Goal: Task Accomplishment & Management: Complete application form

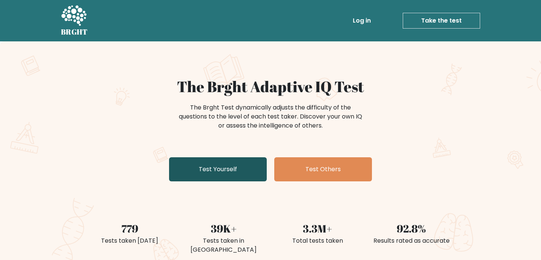
click at [239, 171] on link "Test Yourself" at bounding box center [218, 169] width 98 height 24
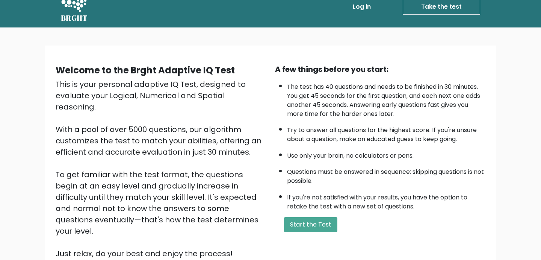
scroll to position [15, 0]
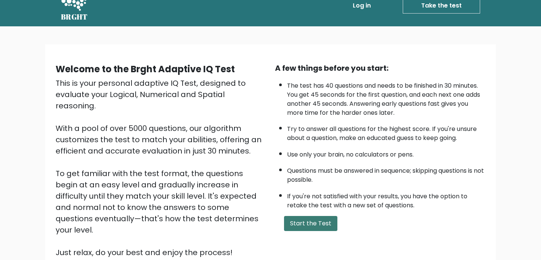
click at [306, 220] on button "Start the Test" at bounding box center [310, 223] width 53 height 15
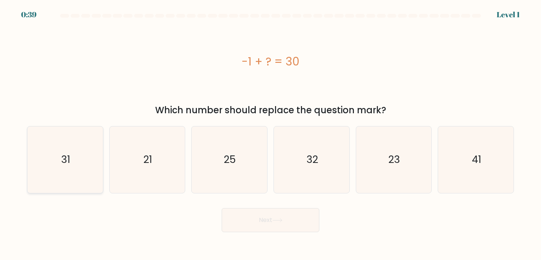
click at [70, 161] on text "31" at bounding box center [65, 160] width 9 height 14
click at [271, 134] on input "a. 31" at bounding box center [271, 132] width 0 height 4
radio input "true"
click at [276, 220] on icon at bounding box center [277, 220] width 10 height 4
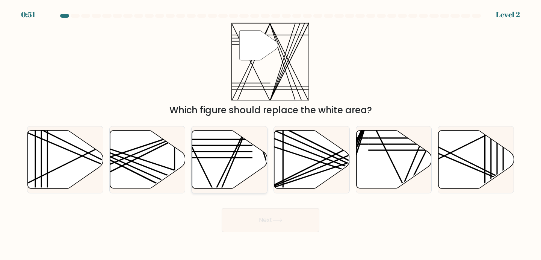
click at [239, 150] on icon at bounding box center [230, 159] width 76 height 58
click at [271, 134] on input "c." at bounding box center [271, 132] width 0 height 4
radio input "true"
click at [303, 222] on button "Next" at bounding box center [271, 220] width 98 height 24
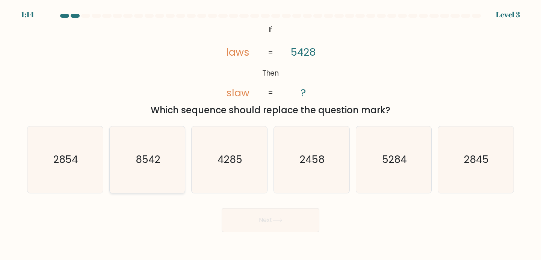
click at [162, 162] on icon "8542" at bounding box center [147, 159] width 67 height 67
click at [271, 134] on input "b. 8542" at bounding box center [271, 132] width 0 height 4
radio input "true"
click at [260, 221] on button "Next" at bounding box center [271, 220] width 98 height 24
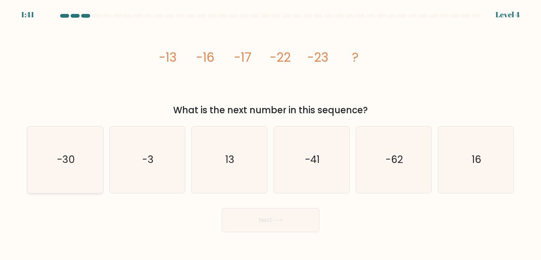
click at [82, 167] on icon "-30" at bounding box center [65, 159] width 67 height 67
click at [271, 134] on input "a. -30" at bounding box center [271, 132] width 0 height 4
radio input "true"
click at [296, 218] on button "Next" at bounding box center [271, 220] width 98 height 24
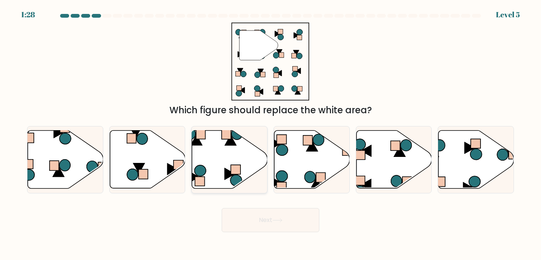
click at [233, 136] on icon at bounding box center [236, 134] width 11 height 12
click at [271, 134] on input "c." at bounding box center [271, 132] width 0 height 4
radio input "true"
click at [279, 225] on button "Next" at bounding box center [271, 220] width 98 height 24
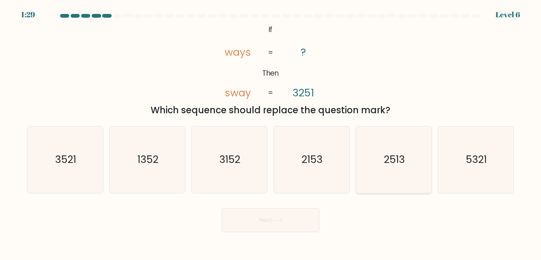
click at [391, 170] on icon "2513" at bounding box center [394, 159] width 67 height 67
click at [271, 134] on input "e. 2513" at bounding box center [271, 132] width 0 height 4
radio input "true"
click at [282, 216] on button "Next" at bounding box center [271, 220] width 98 height 24
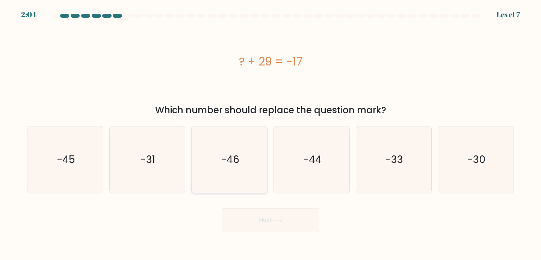
click at [245, 158] on icon "-46" at bounding box center [229, 159] width 67 height 67
click at [271, 134] on input "c. -46" at bounding box center [271, 132] width 0 height 4
radio input "true"
click at [284, 220] on button "Next" at bounding box center [271, 220] width 98 height 24
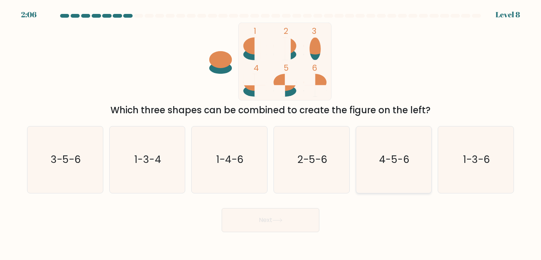
click at [378, 166] on icon "4-5-6" at bounding box center [394, 159] width 67 height 67
click at [271, 134] on input "e. 4-5-6" at bounding box center [271, 132] width 0 height 4
radio input "true"
click at [299, 216] on button "Next" at bounding box center [271, 220] width 98 height 24
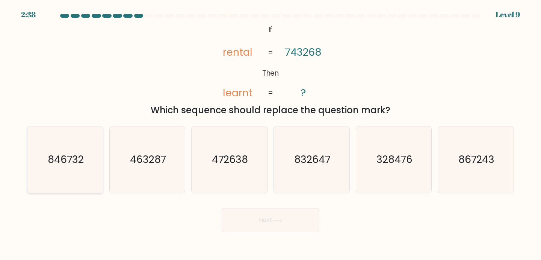
click at [73, 165] on text "846732" at bounding box center [66, 160] width 36 height 14
click at [271, 134] on input "a. 846732" at bounding box center [271, 132] width 0 height 4
radio input "true"
click at [258, 222] on button "Next" at bounding box center [271, 220] width 98 height 24
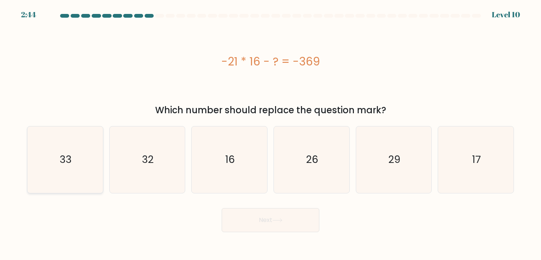
click at [65, 163] on text "33" at bounding box center [66, 160] width 12 height 14
click at [271, 134] on input "a. 33" at bounding box center [271, 132] width 0 height 4
radio input "true"
click at [278, 227] on button "Next" at bounding box center [271, 220] width 98 height 24
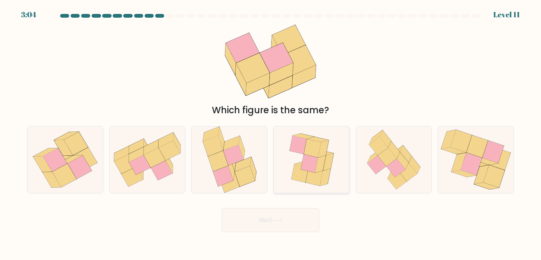
click at [318, 172] on icon at bounding box center [313, 162] width 25 height 21
click at [271, 134] on input "d." at bounding box center [271, 132] width 0 height 4
radio input "true"
click at [280, 214] on button "Next" at bounding box center [271, 220] width 98 height 24
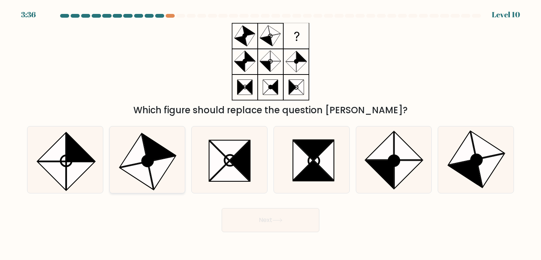
click at [151, 157] on icon at bounding box center [147, 161] width 11 height 11
click at [271, 134] on input "b." at bounding box center [271, 132] width 0 height 4
radio input "true"
click at [277, 219] on icon at bounding box center [277, 220] width 10 height 4
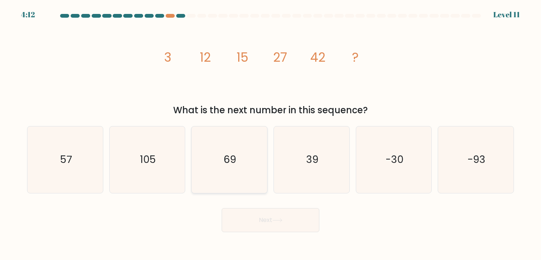
click at [235, 174] on icon "69" at bounding box center [229, 159] width 67 height 67
click at [271, 134] on input "c. 69" at bounding box center [271, 132] width 0 height 4
radio input "true"
click at [271, 215] on button "Next" at bounding box center [271, 220] width 98 height 24
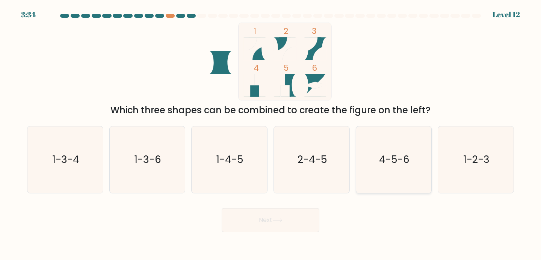
click at [404, 164] on text "4-5-6" at bounding box center [394, 160] width 30 height 14
click at [271, 134] on input "e. 4-5-6" at bounding box center [271, 132] width 0 height 4
radio input "true"
click at [261, 221] on button "Next" at bounding box center [271, 220] width 98 height 24
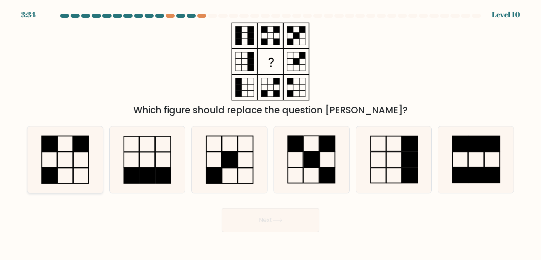
click at [67, 156] on icon at bounding box center [65, 159] width 67 height 67
click at [271, 134] on input "a." at bounding box center [271, 132] width 0 height 4
radio input "true"
click at [268, 222] on button "Next" at bounding box center [271, 220] width 98 height 24
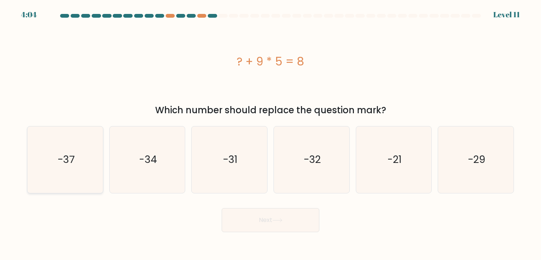
click at [84, 161] on icon "-37" at bounding box center [65, 159] width 67 height 67
click at [271, 134] on input "a. -37" at bounding box center [271, 132] width 0 height 4
radio input "true"
click at [290, 219] on button "Next" at bounding box center [271, 220] width 98 height 24
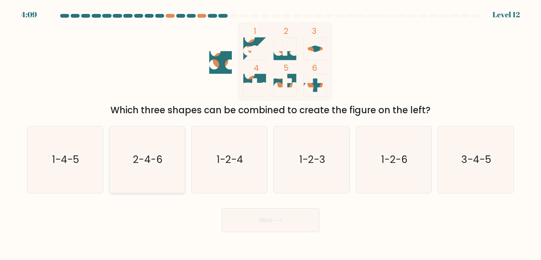
click at [141, 161] on text "2-4-6" at bounding box center [148, 160] width 30 height 14
click at [271, 134] on input "b. 2-4-6" at bounding box center [271, 132] width 0 height 4
radio input "true"
click at [261, 215] on button "Next" at bounding box center [271, 220] width 98 height 24
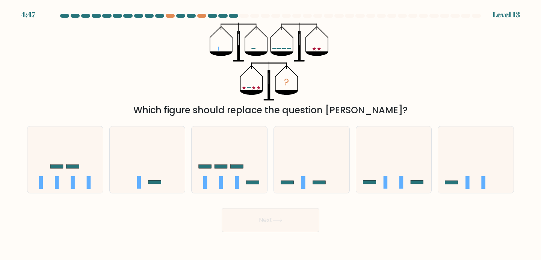
click at [404, 48] on div "? Which figure should replace the question mark?" at bounding box center [271, 70] width 496 height 94
click at [244, 166] on icon at bounding box center [230, 159] width 76 height 62
click at [271, 134] on input "c." at bounding box center [271, 132] width 0 height 4
radio input "true"
click at [254, 229] on button "Next" at bounding box center [271, 220] width 98 height 24
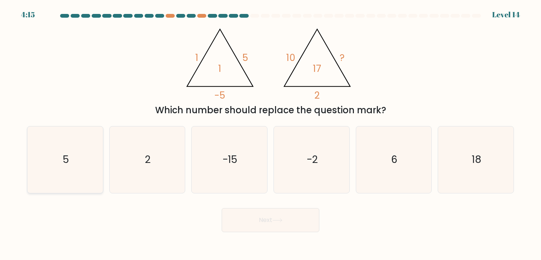
click at [85, 156] on icon "5" at bounding box center [65, 159] width 67 height 67
click at [271, 134] on input "a. 5" at bounding box center [271, 132] width 0 height 4
radio input "true"
click at [264, 228] on button "Next" at bounding box center [271, 220] width 98 height 24
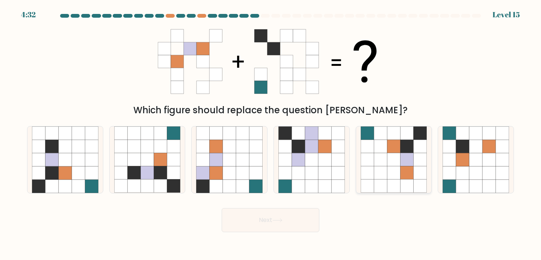
click at [389, 167] on icon at bounding box center [393, 172] width 13 height 13
click at [271, 134] on input "e." at bounding box center [271, 132] width 0 height 4
radio input "true"
click at [283, 215] on button "Next" at bounding box center [271, 220] width 98 height 24
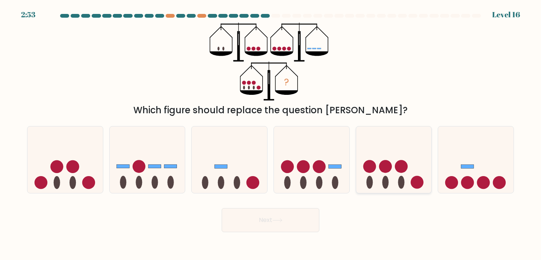
click at [384, 165] on circle at bounding box center [385, 166] width 13 height 13
click at [271, 134] on input "e." at bounding box center [271, 132] width 0 height 4
radio input "true"
click at [286, 216] on button "Next" at bounding box center [271, 220] width 98 height 24
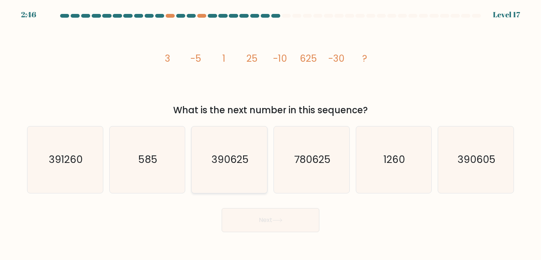
click at [239, 165] on text "390625" at bounding box center [230, 160] width 37 height 14
click at [271, 134] on input "c. 390625" at bounding box center [271, 132] width 0 height 4
radio input "true"
click at [263, 223] on button "Next" at bounding box center [271, 220] width 98 height 24
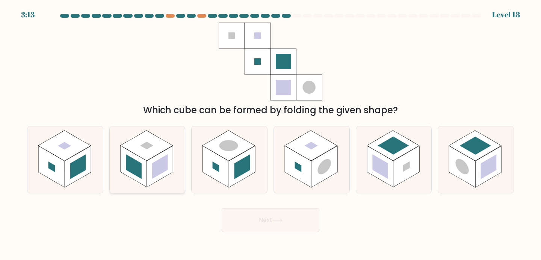
click at [143, 165] on rect at bounding box center [134, 166] width 26 height 41
click at [271, 134] on input "b." at bounding box center [271, 132] width 0 height 4
radio input "true"
click at [284, 231] on button "Next" at bounding box center [271, 220] width 98 height 24
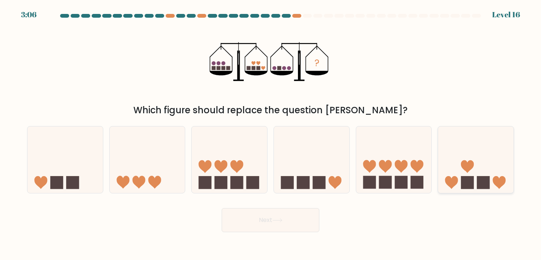
click at [464, 180] on rect at bounding box center [467, 182] width 13 height 13
click at [271, 134] on input "f." at bounding box center [271, 132] width 0 height 4
radio input "true"
click at [254, 231] on button "Next" at bounding box center [271, 220] width 98 height 24
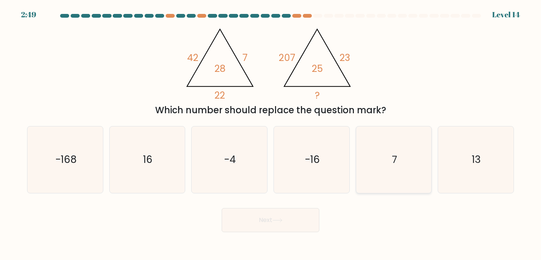
click at [392, 158] on text "7" at bounding box center [394, 160] width 5 height 14
click at [271, 134] on input "e. 7" at bounding box center [271, 132] width 0 height 4
radio input "true"
click at [279, 221] on icon at bounding box center [277, 220] width 10 height 4
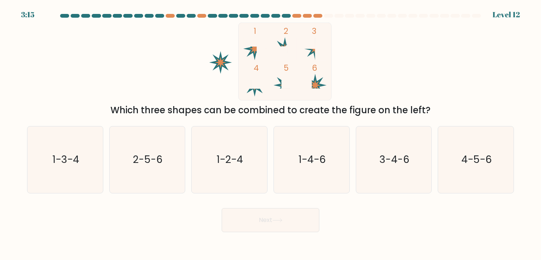
click at [317, 86] on icon at bounding box center [315, 85] width 11 height 11
click at [152, 171] on icon "2-5-6" at bounding box center [147, 159] width 67 height 67
click at [271, 134] on input "b. 2-5-6" at bounding box center [271, 132] width 0 height 4
radio input "true"
click at [271, 216] on button "Next" at bounding box center [271, 220] width 98 height 24
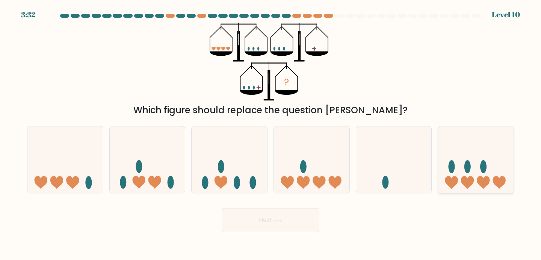
click at [457, 174] on icon at bounding box center [476, 159] width 76 height 62
click at [271, 134] on input "f." at bounding box center [271, 132] width 0 height 4
radio input "true"
click at [290, 225] on button "Next" at bounding box center [271, 220] width 98 height 24
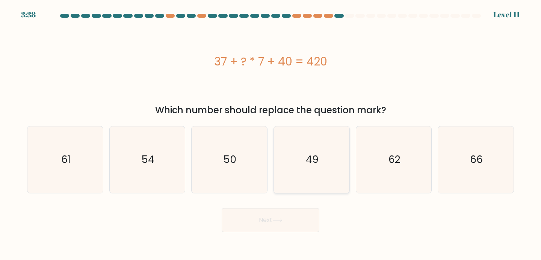
click at [310, 165] on text "49" at bounding box center [312, 160] width 13 height 14
click at [271, 134] on input "d. 49" at bounding box center [271, 132] width 0 height 4
radio input "true"
click at [275, 222] on button "Next" at bounding box center [271, 220] width 98 height 24
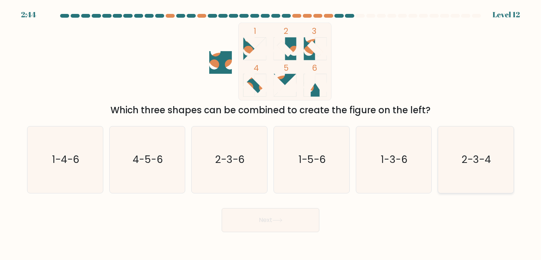
click at [488, 151] on icon "2-3-4" at bounding box center [476, 159] width 67 height 67
click at [271, 134] on input "f. 2-3-4" at bounding box center [271, 132] width 0 height 4
radio input "true"
click at [298, 215] on button "Next" at bounding box center [271, 220] width 98 height 24
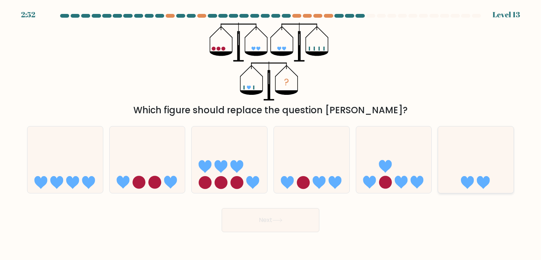
click at [475, 180] on icon at bounding box center [476, 159] width 76 height 62
click at [271, 134] on input "f." at bounding box center [271, 132] width 0 height 4
radio input "true"
click at [261, 222] on button "Next" at bounding box center [271, 220] width 98 height 24
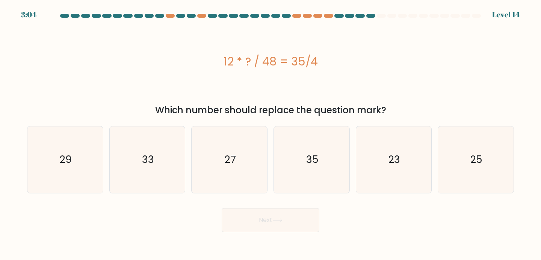
click at [303, 126] on div "a. 29 b. 33 c." at bounding box center [270, 156] width 493 height 73
click at [303, 156] on icon "35" at bounding box center [311, 159] width 67 height 67
click at [271, 134] on input "d. 35" at bounding box center [271, 132] width 0 height 4
radio input "true"
click at [269, 221] on button "Next" at bounding box center [271, 220] width 98 height 24
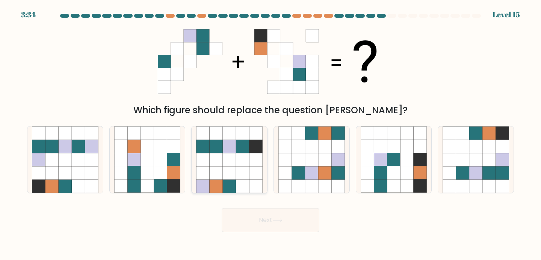
click at [250, 157] on icon at bounding box center [255, 159] width 13 height 13
click at [271, 134] on input "c." at bounding box center [271, 132] width 0 height 4
radio input "true"
click at [298, 220] on button "Next" at bounding box center [271, 220] width 98 height 24
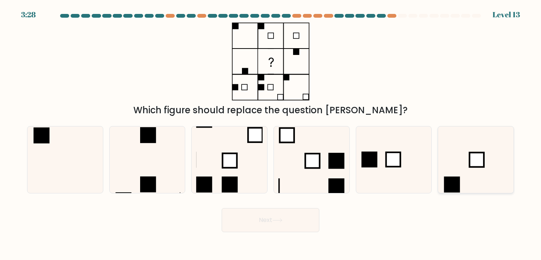
click at [461, 183] on icon at bounding box center [476, 159] width 67 height 67
click at [271, 134] on input "f." at bounding box center [271, 132] width 0 height 4
radio input "true"
click at [279, 221] on icon at bounding box center [277, 220] width 10 height 4
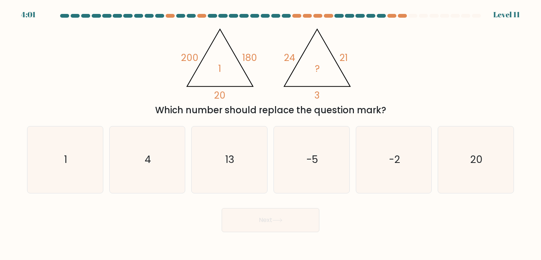
click at [105, 159] on div "a. 1" at bounding box center [65, 159] width 82 height 67
click at [79, 160] on icon "1" at bounding box center [65, 159] width 67 height 67
click at [271, 134] on input "a. 1" at bounding box center [271, 132] width 0 height 4
radio input "true"
click at [262, 216] on button "Next" at bounding box center [271, 220] width 98 height 24
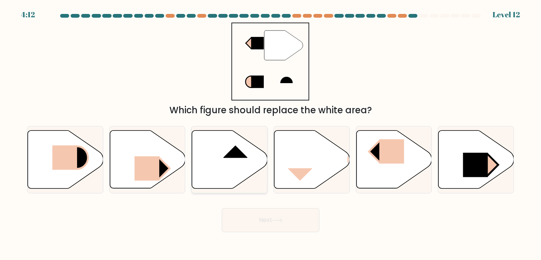
click at [234, 150] on rect at bounding box center [235, 145] width 24 height 25
click at [271, 134] on input "c." at bounding box center [271, 132] width 0 height 4
radio input "true"
click at [255, 228] on button "Next" at bounding box center [271, 220] width 98 height 24
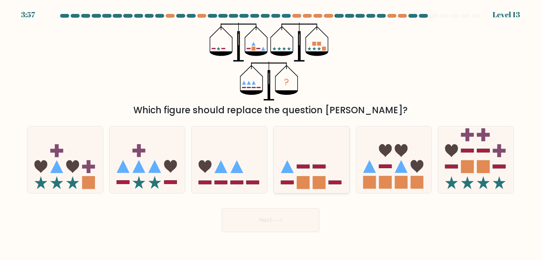
click at [303, 171] on icon at bounding box center [312, 159] width 76 height 62
click at [271, 134] on input "d." at bounding box center [271, 132] width 0 height 4
radio input "true"
click at [277, 224] on button "Next" at bounding box center [271, 220] width 98 height 24
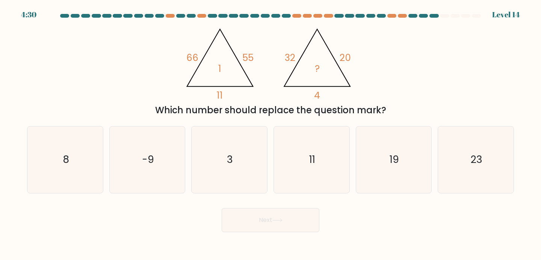
click at [356, 60] on icon "@import url('https://fonts.googleapis.com/css?family=Abril+Fatface:400,100,100i…" at bounding box center [270, 62] width 179 height 78
click at [79, 155] on icon "8" at bounding box center [65, 159] width 67 height 67
click at [271, 134] on input "a. 8" at bounding box center [271, 132] width 0 height 4
radio input "true"
click at [272, 218] on button "Next" at bounding box center [271, 220] width 98 height 24
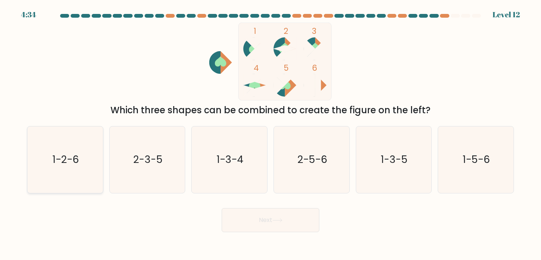
click at [78, 165] on icon "1-2-6" at bounding box center [65, 159] width 67 height 67
click at [271, 134] on input "a. 1-2-6" at bounding box center [271, 132] width 0 height 4
radio input "true"
click at [299, 218] on button "Next" at bounding box center [271, 220] width 98 height 24
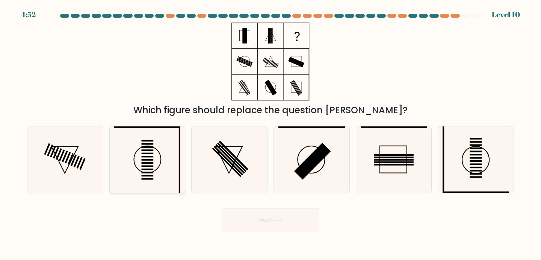
click at [154, 160] on icon at bounding box center [147, 159] width 67 height 67
click at [271, 134] on input "b." at bounding box center [271, 132] width 0 height 4
radio input "true"
click at [279, 227] on button "Next" at bounding box center [271, 220] width 98 height 24
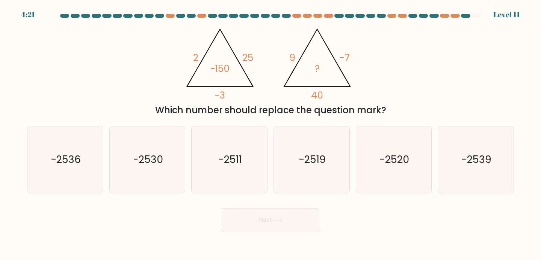
click at [445, 59] on div "@import url('https://fonts.googleapis.com/css?family=Abril+Fatface:400,100,100i…" at bounding box center [271, 70] width 496 height 94
click at [321, 156] on text "-2519" at bounding box center [312, 160] width 27 height 14
click at [271, 134] on input "d. -2519" at bounding box center [271, 132] width 0 height 4
radio input "true"
click at [291, 208] on button "Next" at bounding box center [271, 220] width 98 height 24
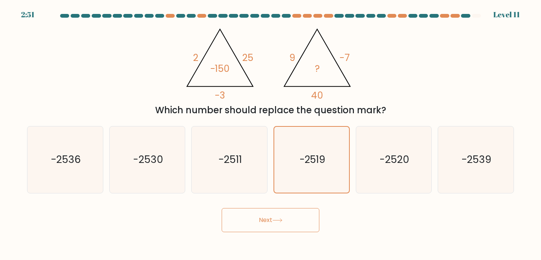
click at [291, 221] on button "Next" at bounding box center [271, 220] width 98 height 24
click at [283, 219] on icon at bounding box center [277, 220] width 10 height 4
click at [270, 222] on button "Next" at bounding box center [271, 220] width 98 height 24
click at [430, 207] on div "Next" at bounding box center [271, 217] width 496 height 30
drag, startPoint x: 426, startPoint y: 201, endPoint x: 424, endPoint y: 228, distance: 27.2
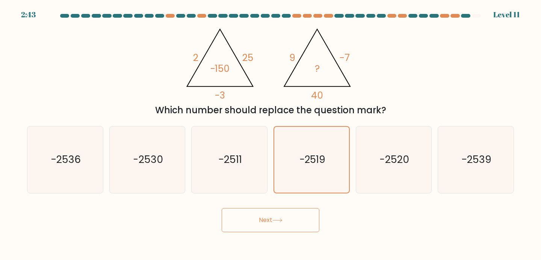
click at [425, 233] on body "2:43 Level 11" at bounding box center [270, 130] width 541 height 260
click at [458, 38] on div "@import url('https://fonts.googleapis.com/css?family=Abril+Fatface:400,100,100i…" at bounding box center [271, 70] width 496 height 94
click at [501, 15] on div at bounding box center [271, 17] width 496 height 7
click at [282, 227] on button "Next" at bounding box center [271, 220] width 98 height 24
click at [274, 219] on icon at bounding box center [277, 220] width 10 height 4
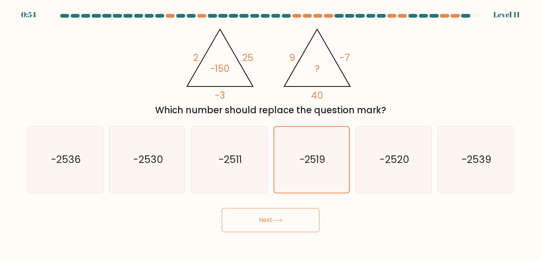
click at [393, 42] on div "@import url('https://fonts.googleapis.com/css?family=Abril+Fatface:400,100,100i…" at bounding box center [271, 70] width 496 height 94
click at [419, 103] on div "Which number should replace the question mark?" at bounding box center [271, 110] width 478 height 14
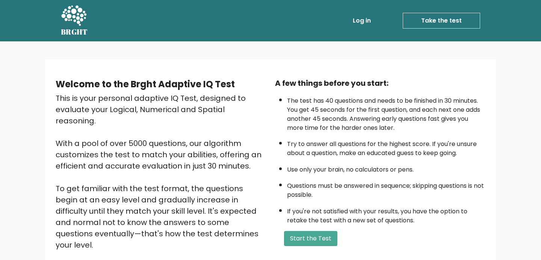
scroll to position [15, 0]
